Goal: Task Accomplishment & Management: Use online tool/utility

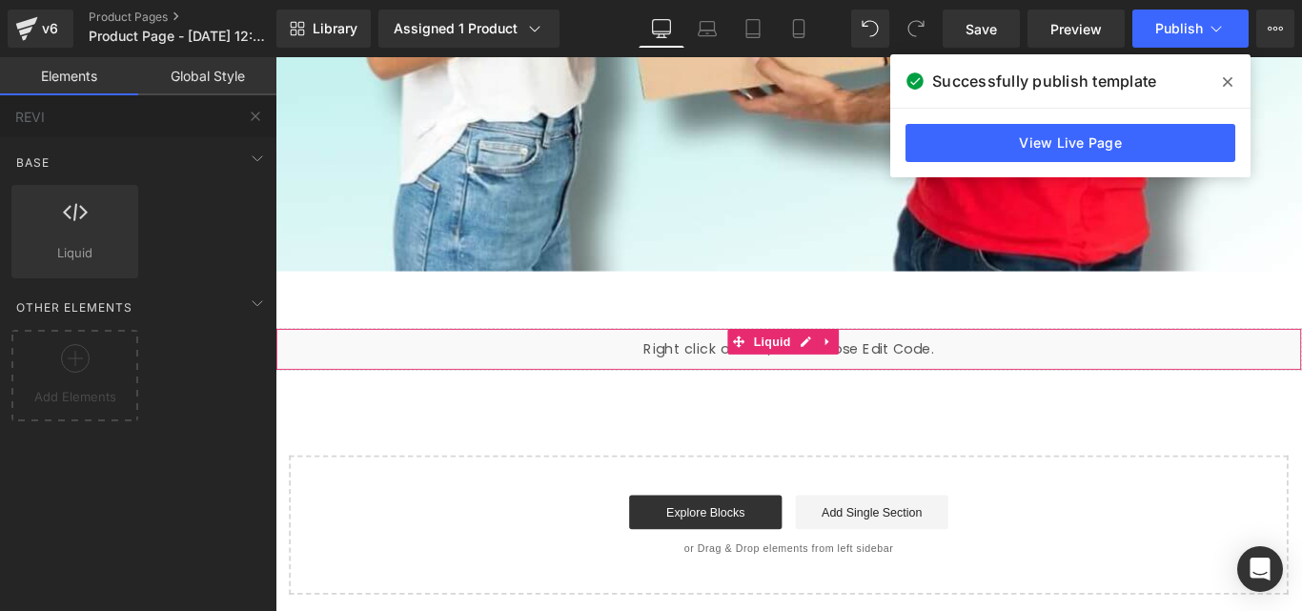
click at [900, 381] on icon at bounding box center [895, 376] width 13 height 14
click at [827, 383] on div "Liquid" at bounding box center [851, 385] width 1153 height 48
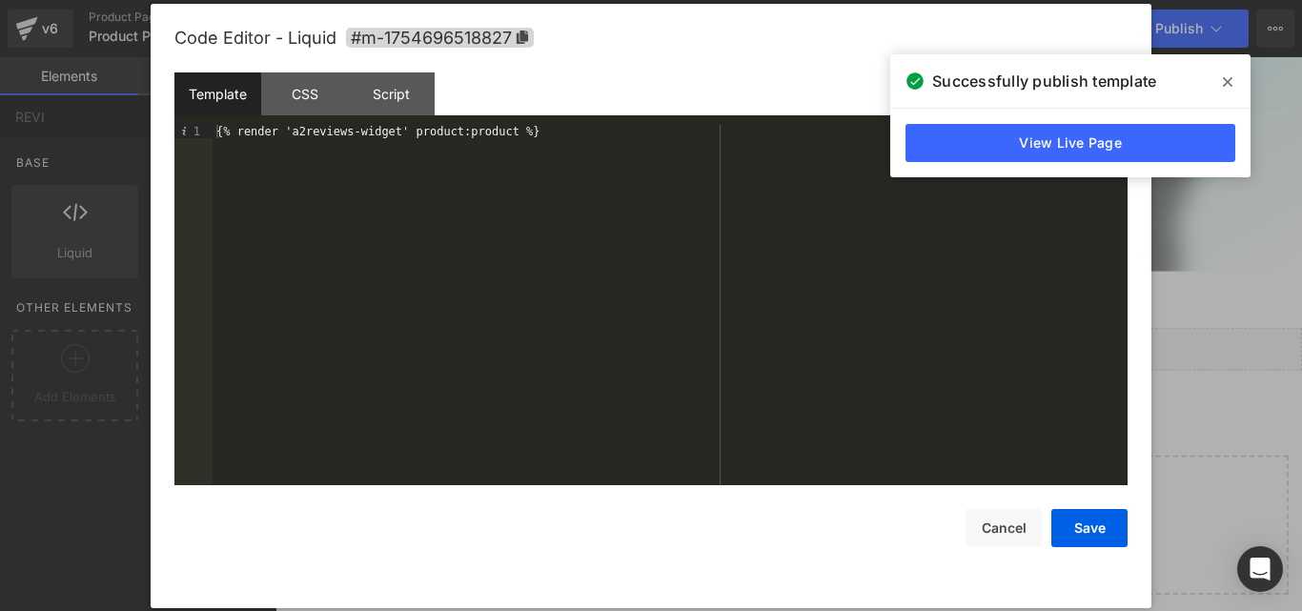
drag, startPoint x: 568, startPoint y: 119, endPoint x: 467, endPoint y: 130, distance: 101.5
click at [0, 0] on div "Template CSS Script Data 1 {% render 'a2reviews-widget' product:product %} XXXX…" at bounding box center [0, 0] width 0 height 0
drag, startPoint x: 530, startPoint y: 131, endPoint x: 182, endPoint y: 125, distance: 347.8
click at [158, 133] on div "Code Editor - Liquid #m-1754696518827 Template CSS Script Data 1 {% render 'a2r…" at bounding box center [651, 306] width 1000 height 604
drag, startPoint x: 239, startPoint y: 122, endPoint x: 222, endPoint y: 130, distance: 18.8
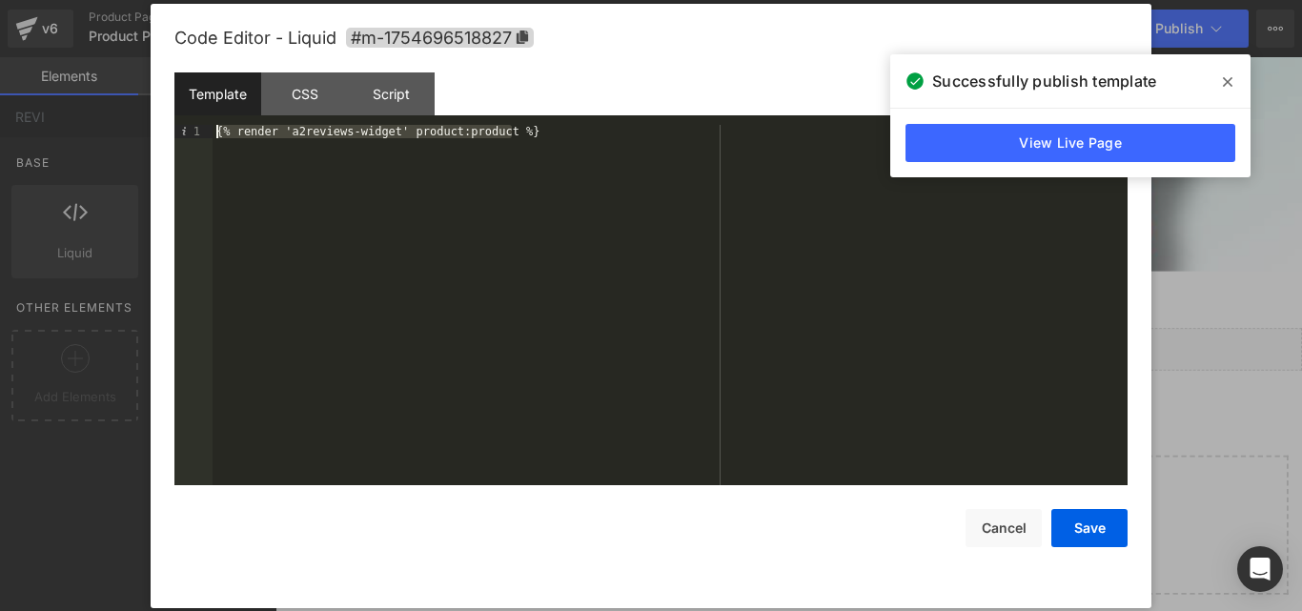
click at [0, 0] on span at bounding box center [0, 0] width 0 height 0
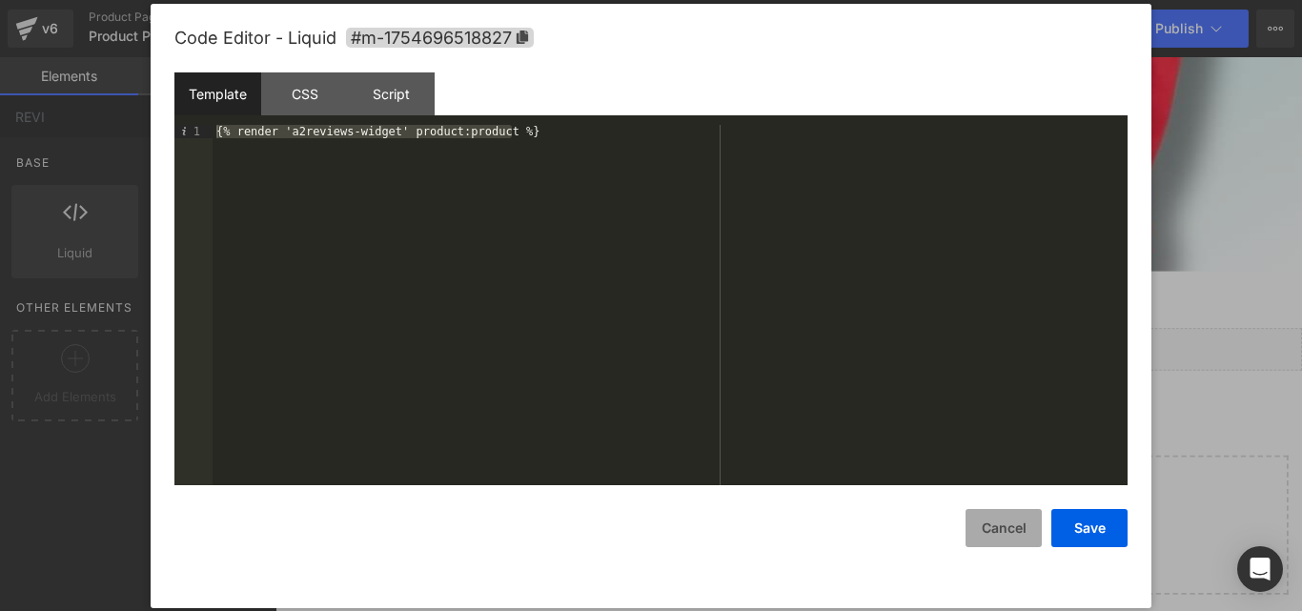
click at [0, 0] on button "Cancel" at bounding box center [0, 0] width 0 height 0
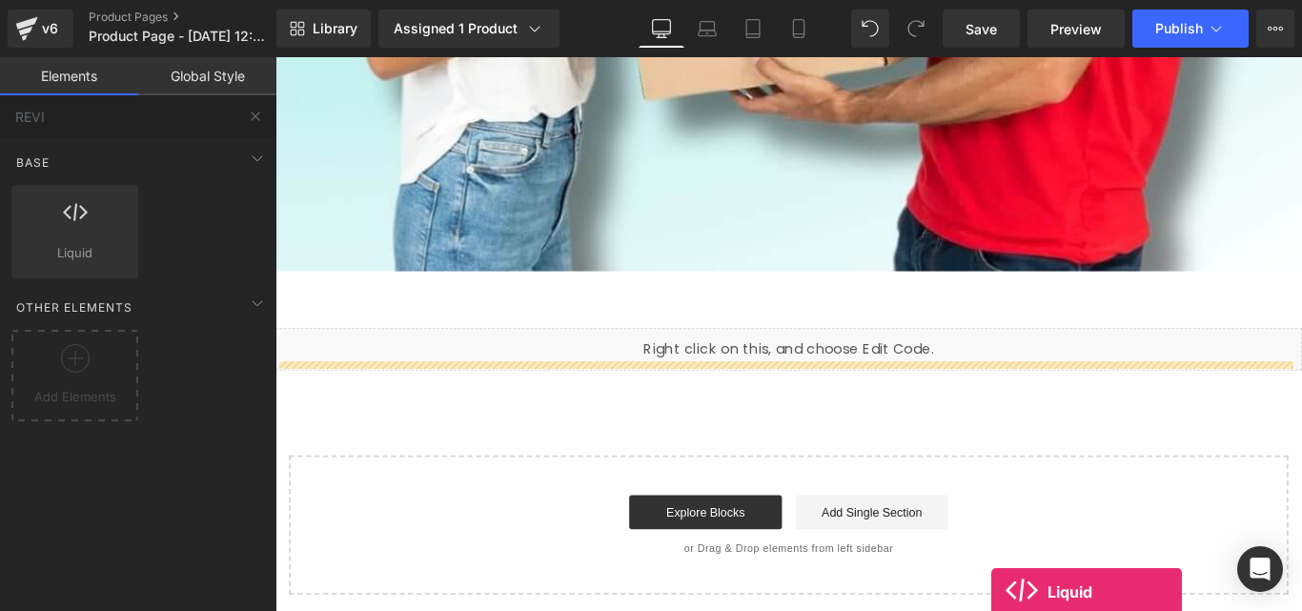
scroll to position [18063, 0]
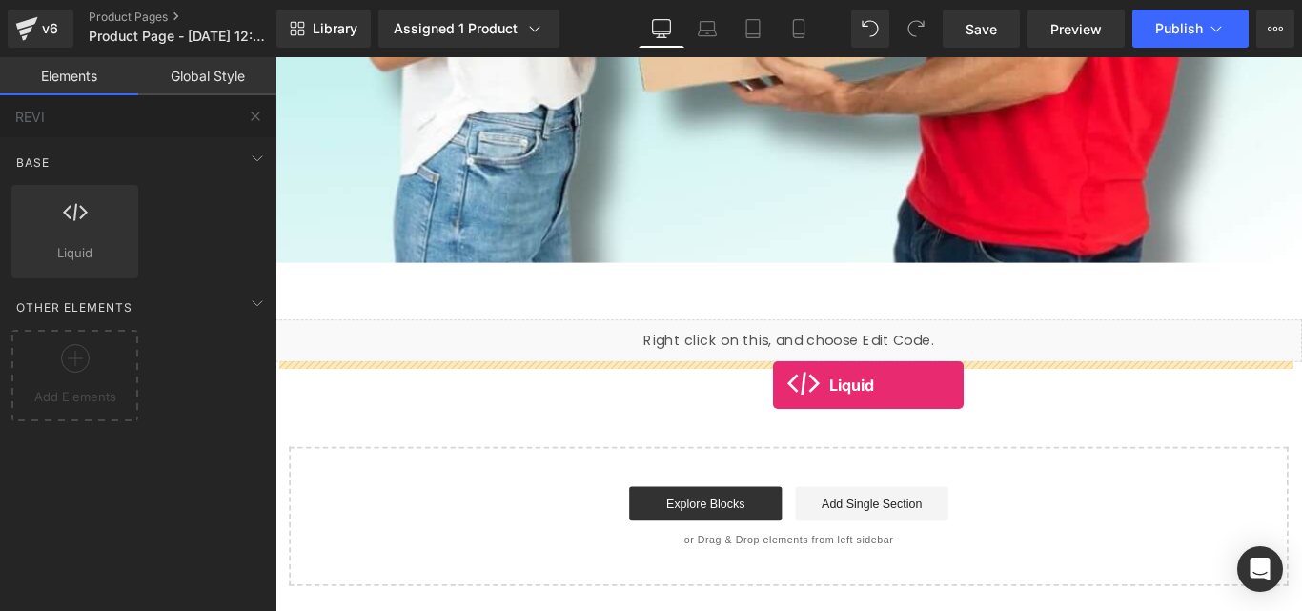
drag, startPoint x: 540, startPoint y: 423, endPoint x: 835, endPoint y: 425, distance: 294.4
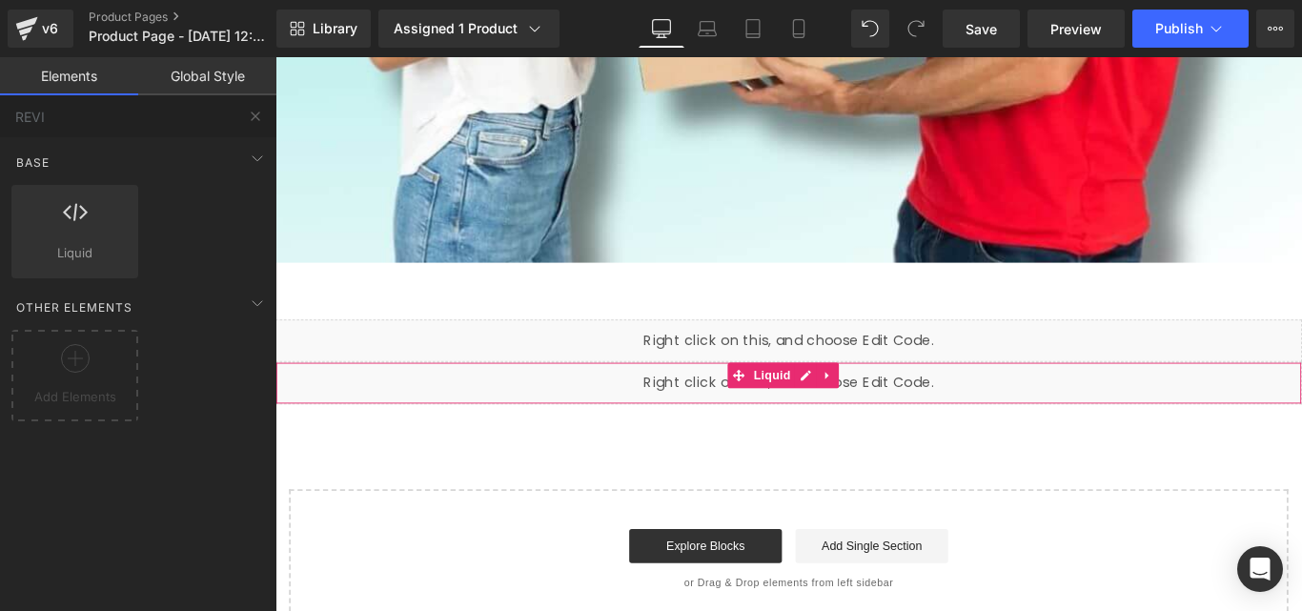
click at [879, 413] on div "Liquid" at bounding box center [851, 423] width 1153 height 48
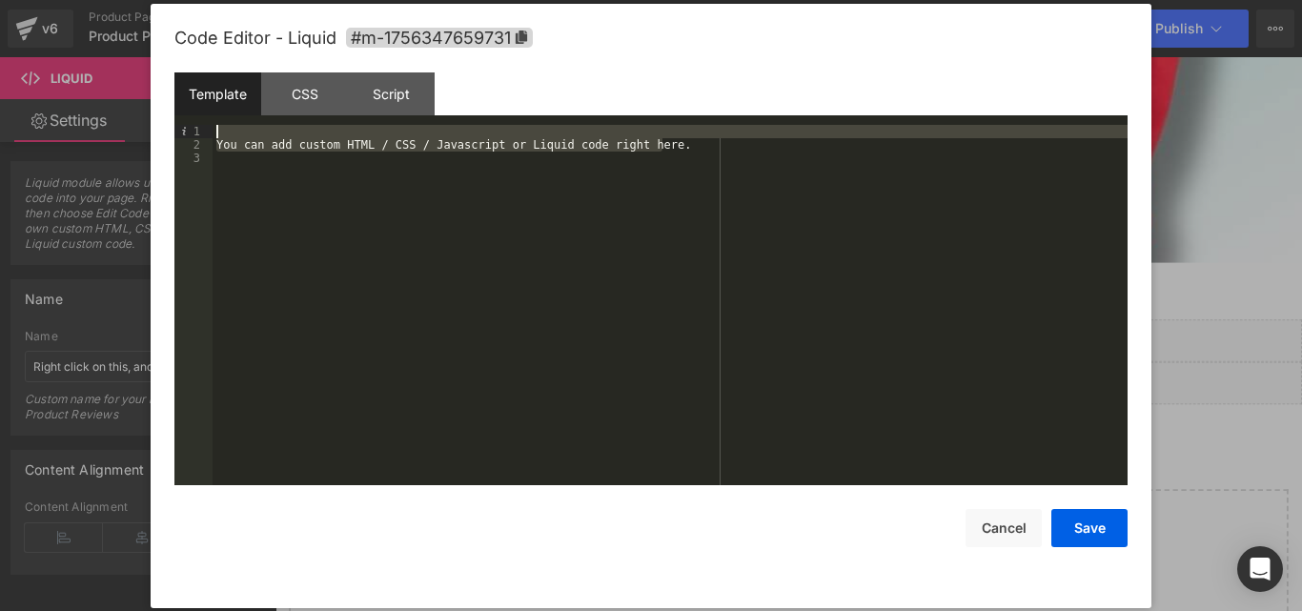
drag, startPoint x: 687, startPoint y: 140, endPoint x: 268, endPoint y: 137, distance: 419.2
click at [273, 137] on div "You can add custom HTML / CSS / Javascript or Liquid code right here." at bounding box center [669, 318] width 915 height 387
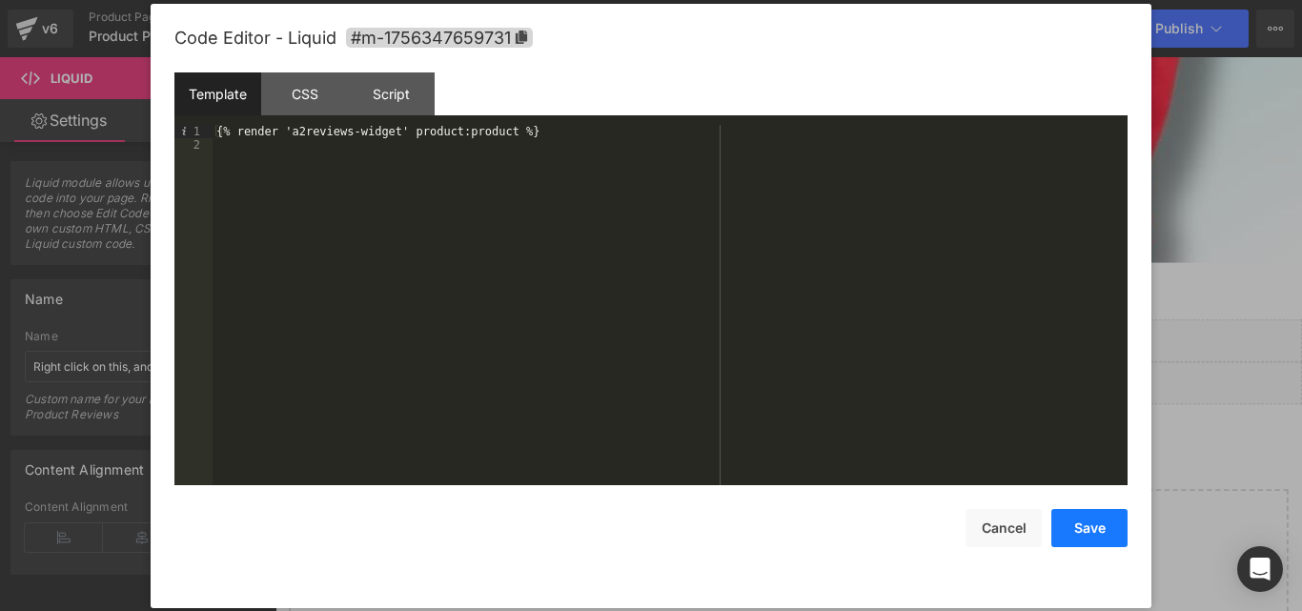
click at [1078, 522] on button "Save" at bounding box center [1089, 528] width 76 height 38
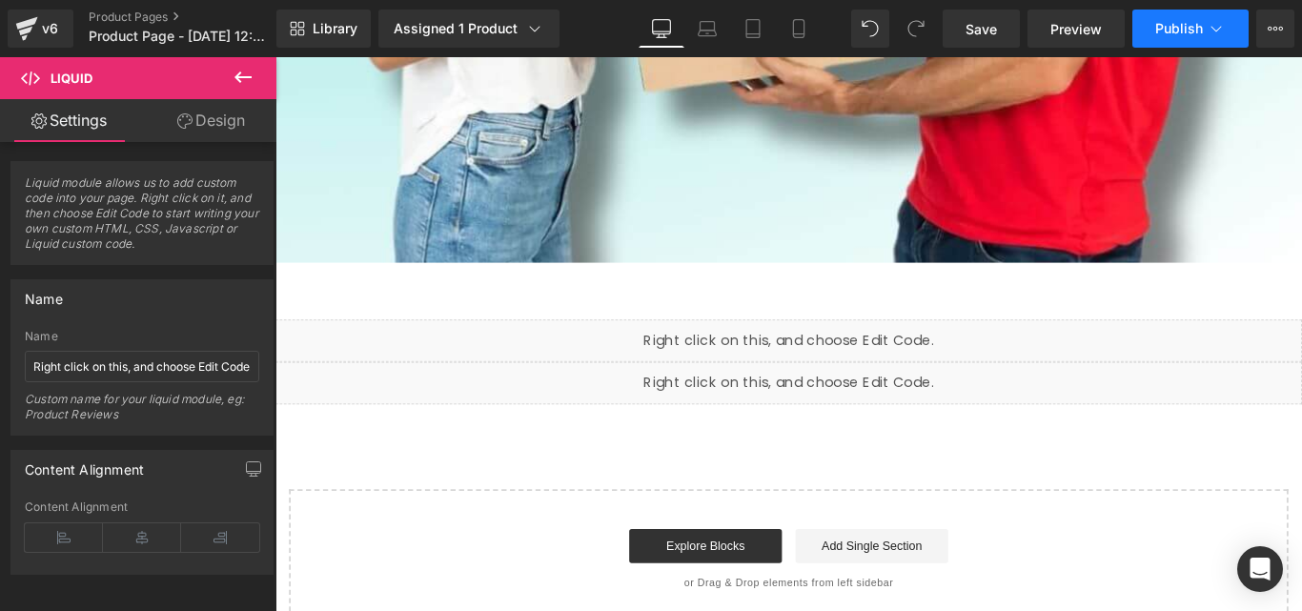
click at [1189, 23] on span "Publish" at bounding box center [1179, 28] width 48 height 15
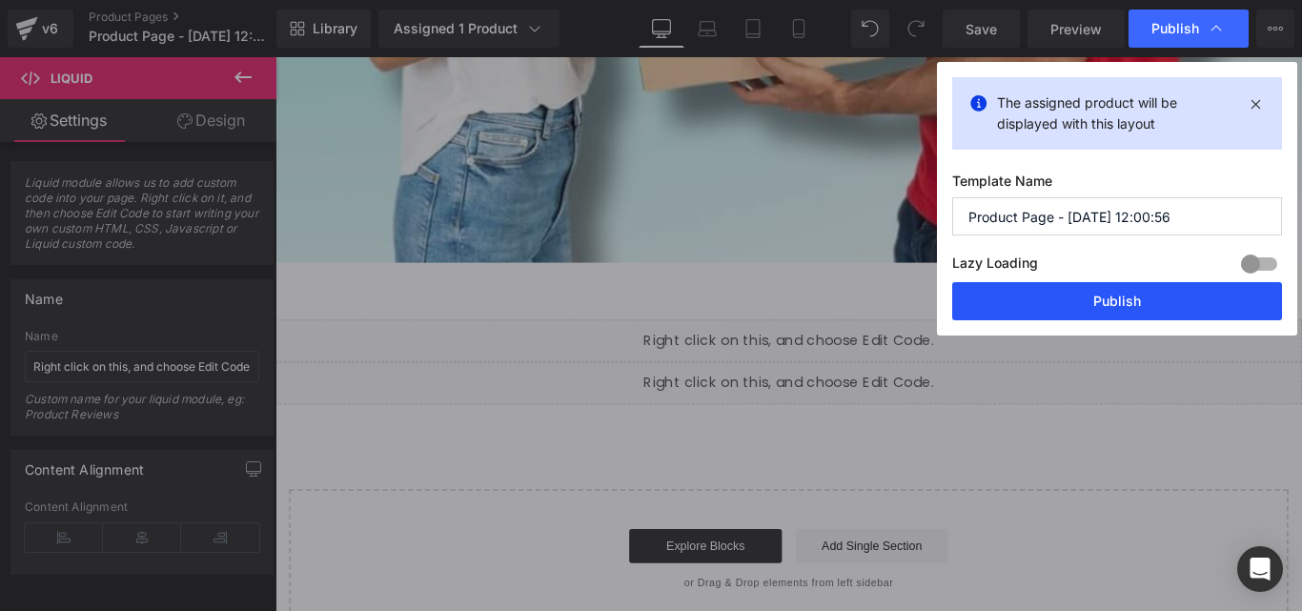
click at [1099, 318] on button "Publish" at bounding box center [1117, 301] width 330 height 38
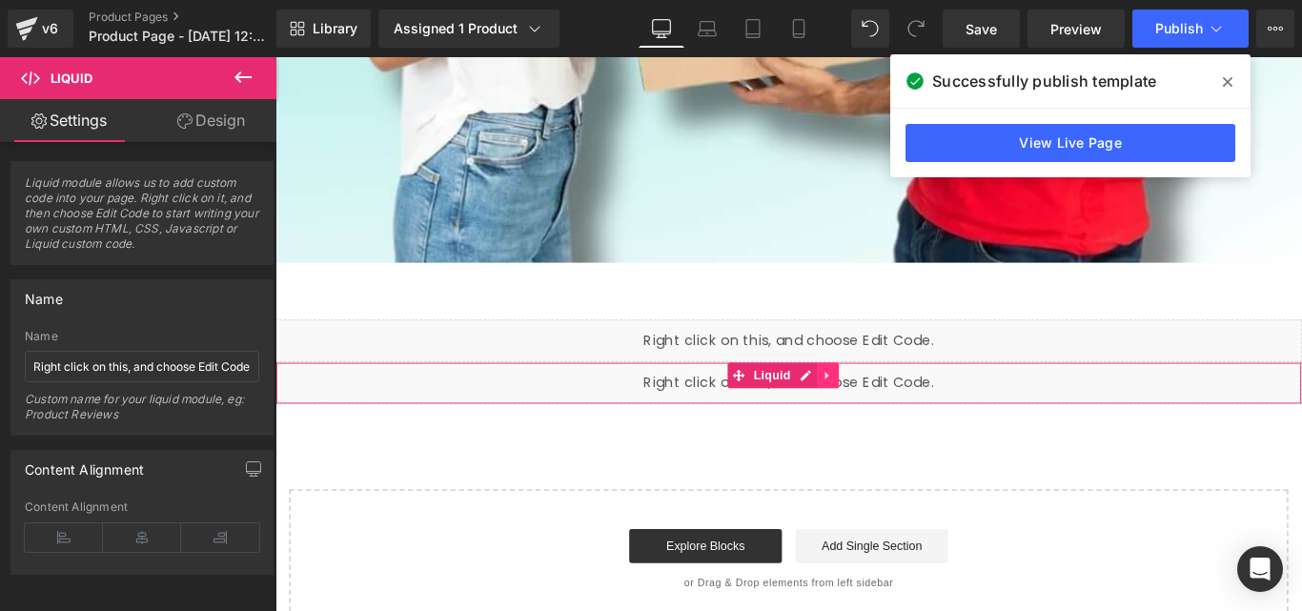
click at [898, 417] on icon at bounding box center [895, 414] width 13 height 14
click at [909, 417] on icon at bounding box center [907, 414] width 13 height 13
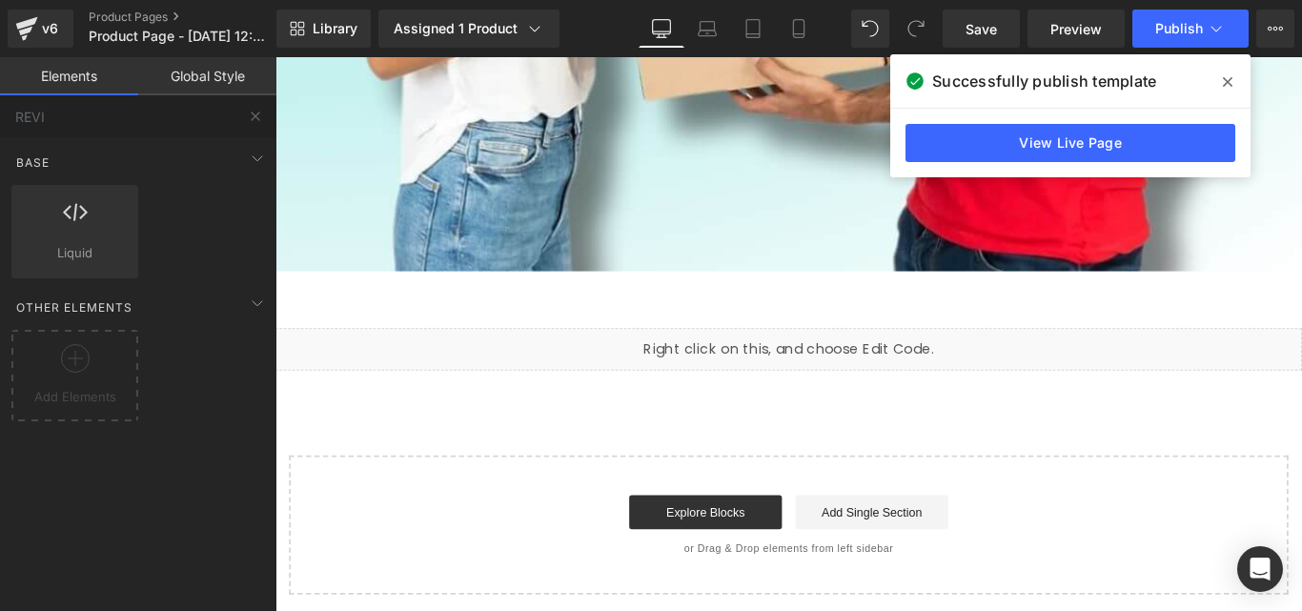
scroll to position [18053, 0]
click at [841, 384] on div "Liquid" at bounding box center [851, 385] width 1153 height 48
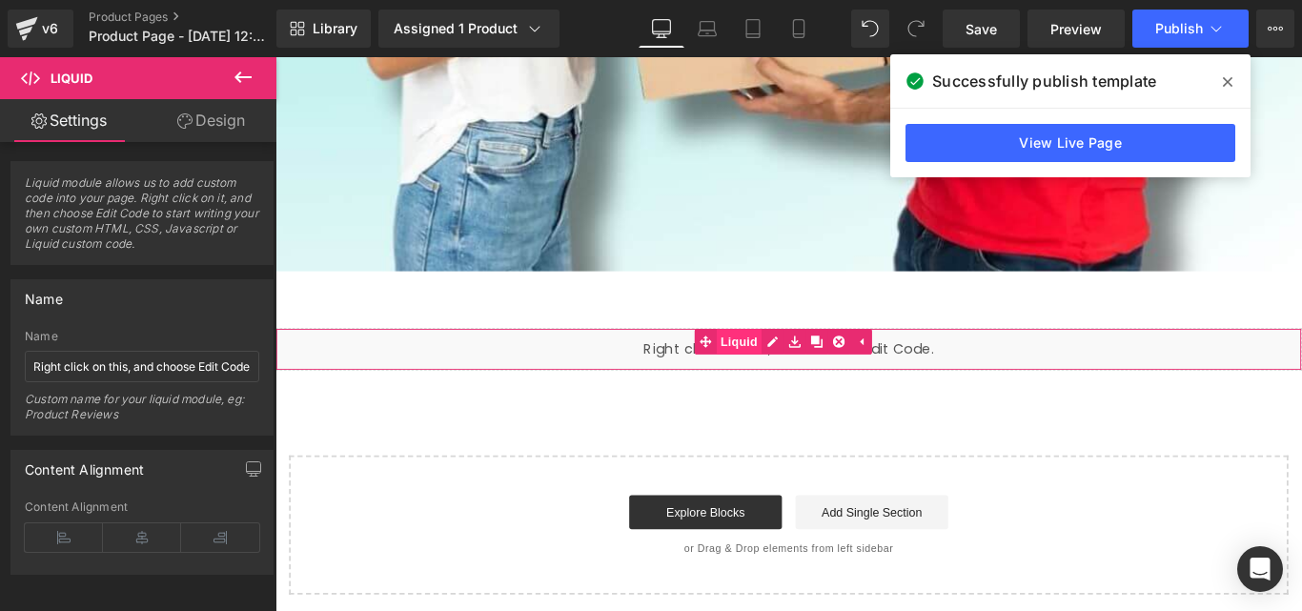
click at [807, 372] on span "Liquid" at bounding box center [796, 376] width 51 height 29
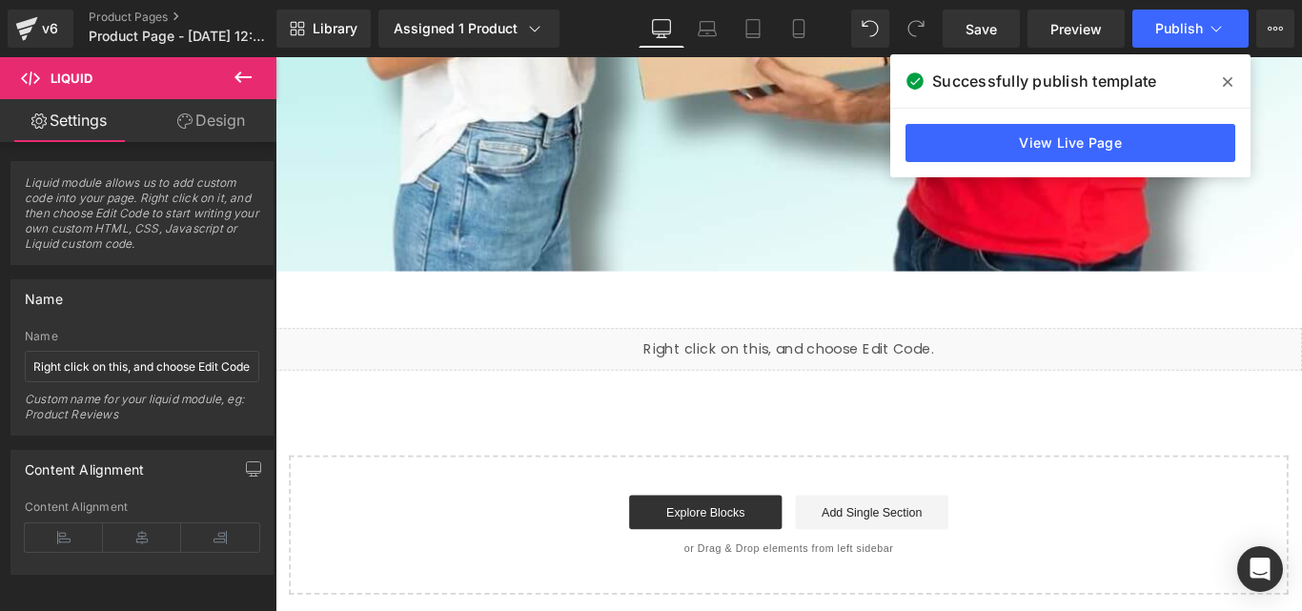
click at [872, 378] on div "Liquid" at bounding box center [851, 385] width 1153 height 48
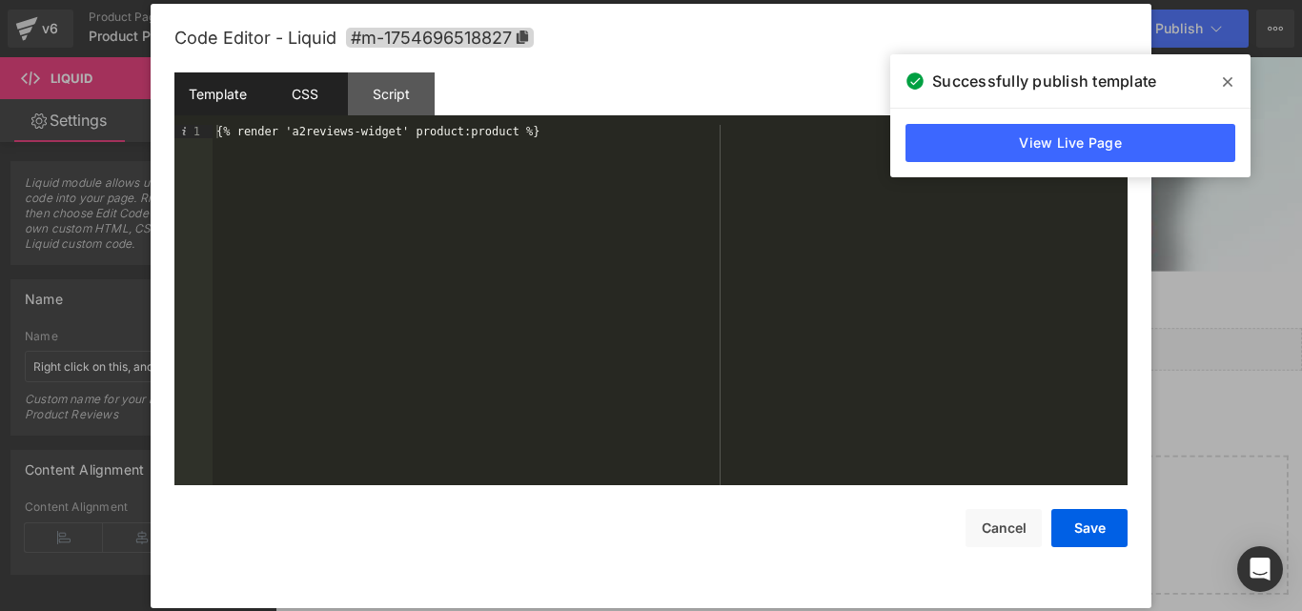
click at [330, 90] on div "CSS" at bounding box center [304, 93] width 87 height 43
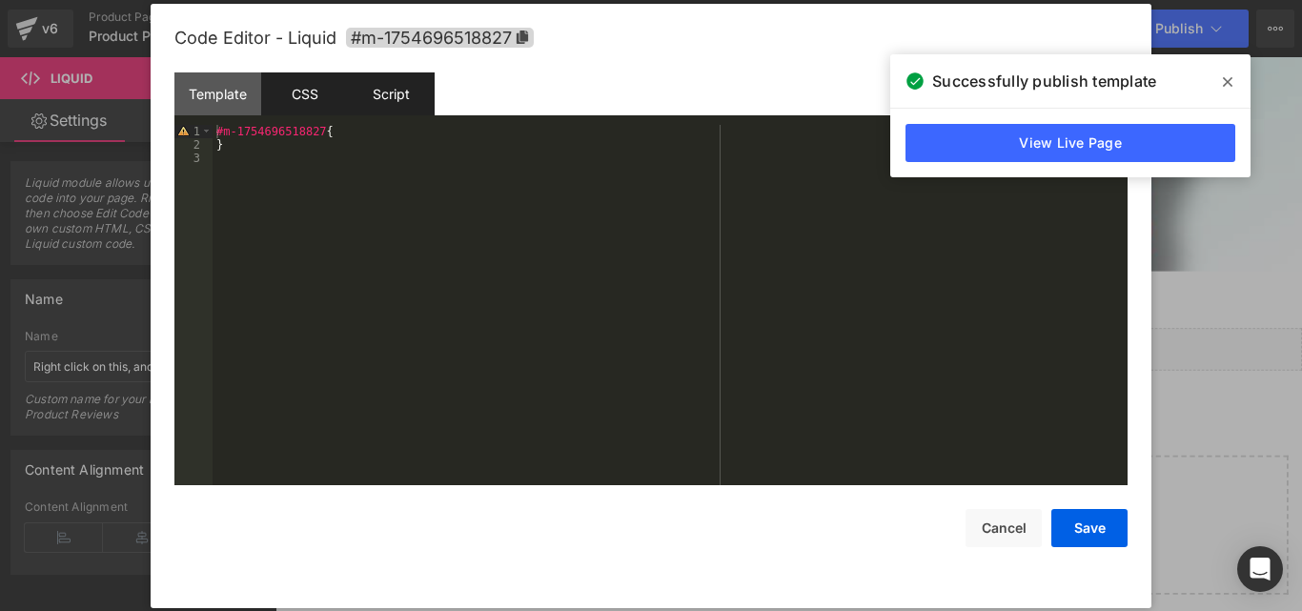
click at [393, 103] on div "Script" at bounding box center [391, 93] width 87 height 43
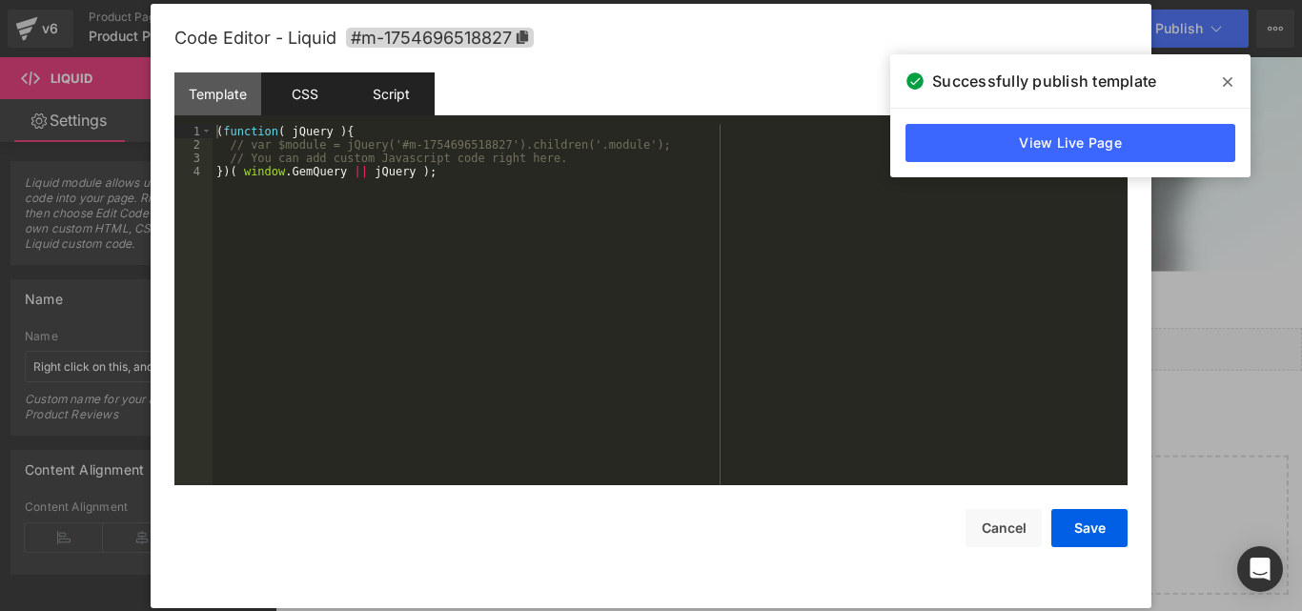
click at [317, 99] on div "CSS" at bounding box center [304, 93] width 87 height 43
